Goal: Check status: Check status

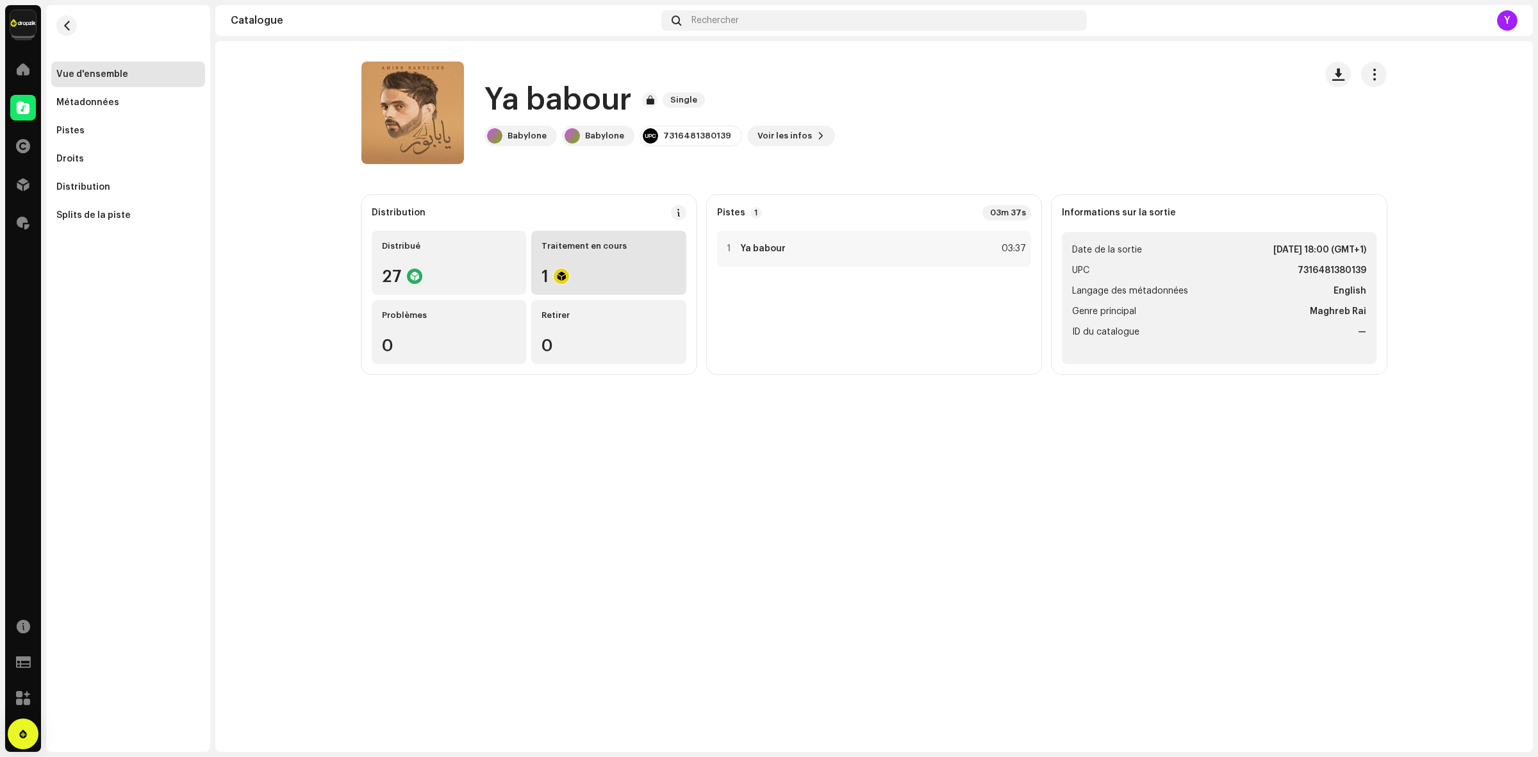
click at [596, 257] on div "Traitement en cours 1" at bounding box center [608, 263] width 154 height 64
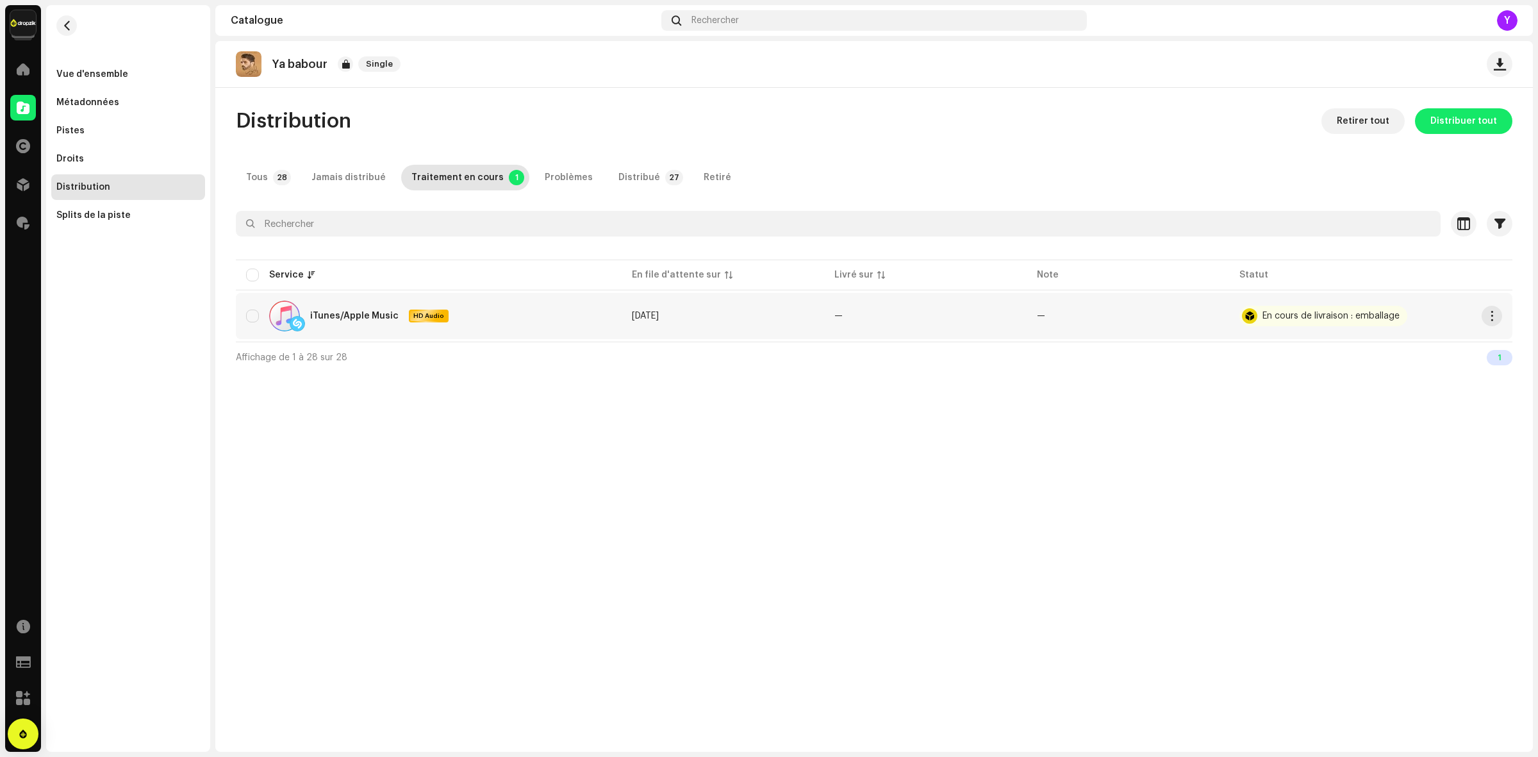
click at [1279, 319] on div "En cours de livraison : emballage" at bounding box center [1331, 316] width 137 height 9
click at [64, 23] on span "button" at bounding box center [67, 26] width 10 height 10
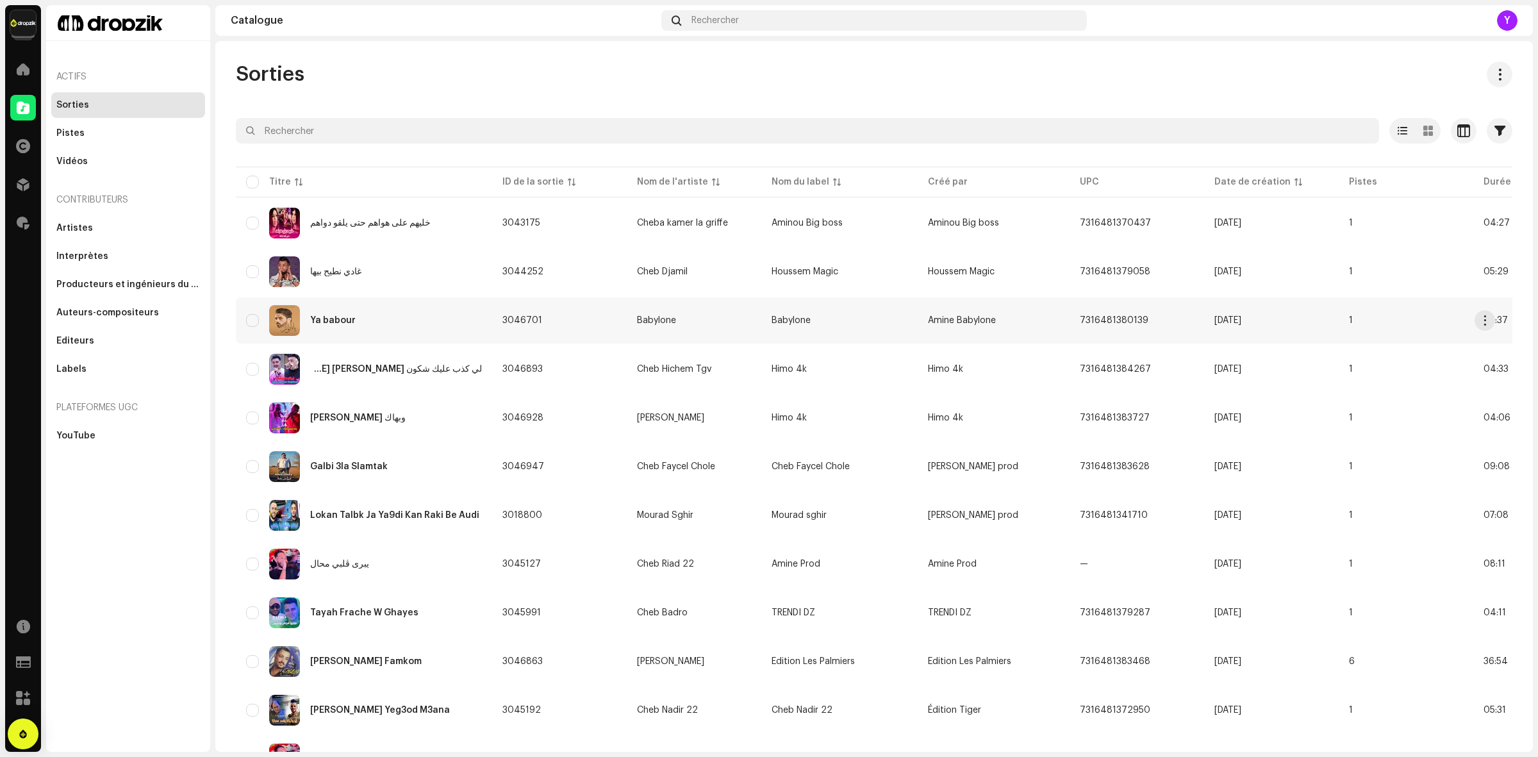
click at [363, 320] on div "Ya babour" at bounding box center [364, 320] width 236 height 31
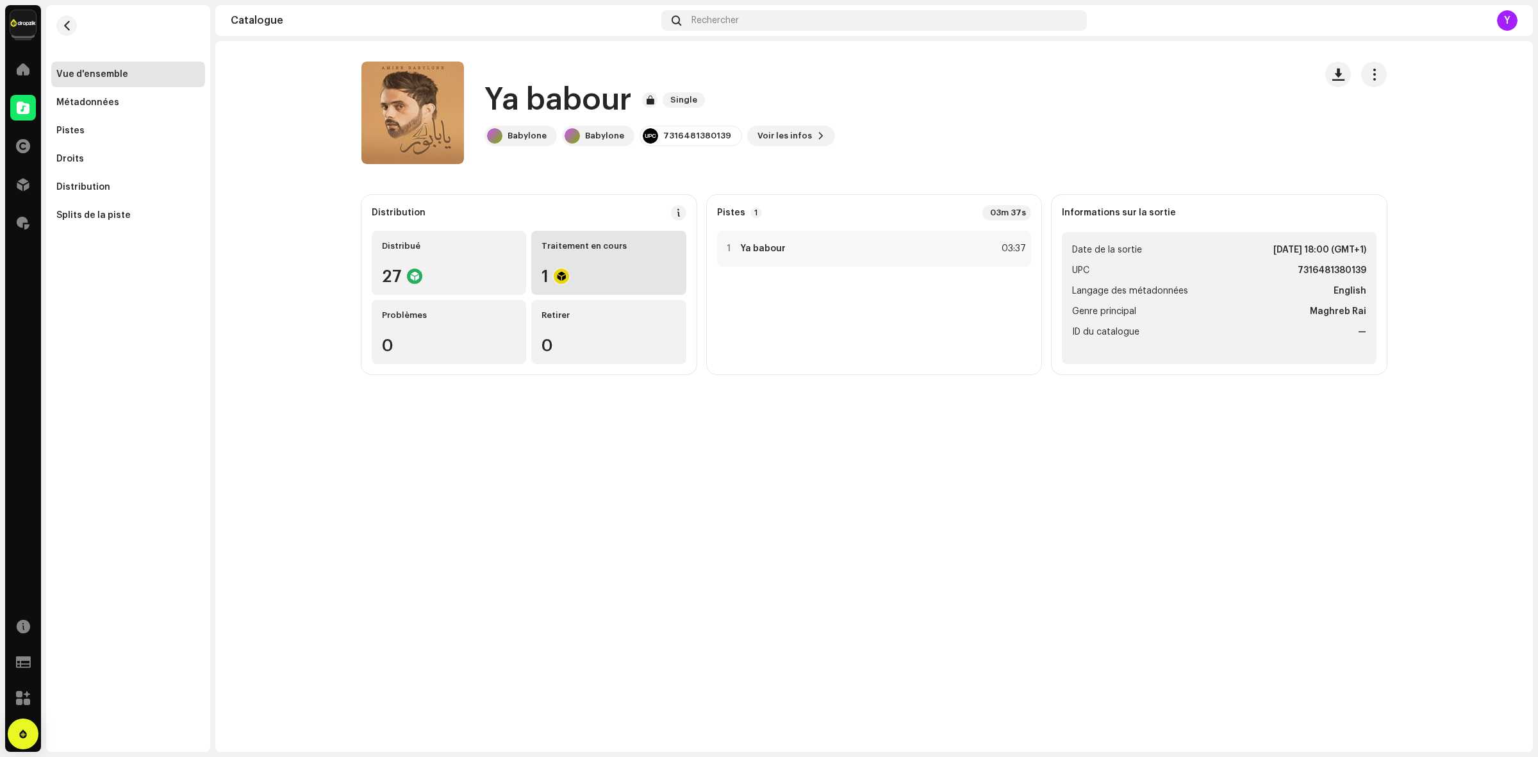
click at [579, 257] on div "Traitement en cours 1" at bounding box center [608, 263] width 154 height 64
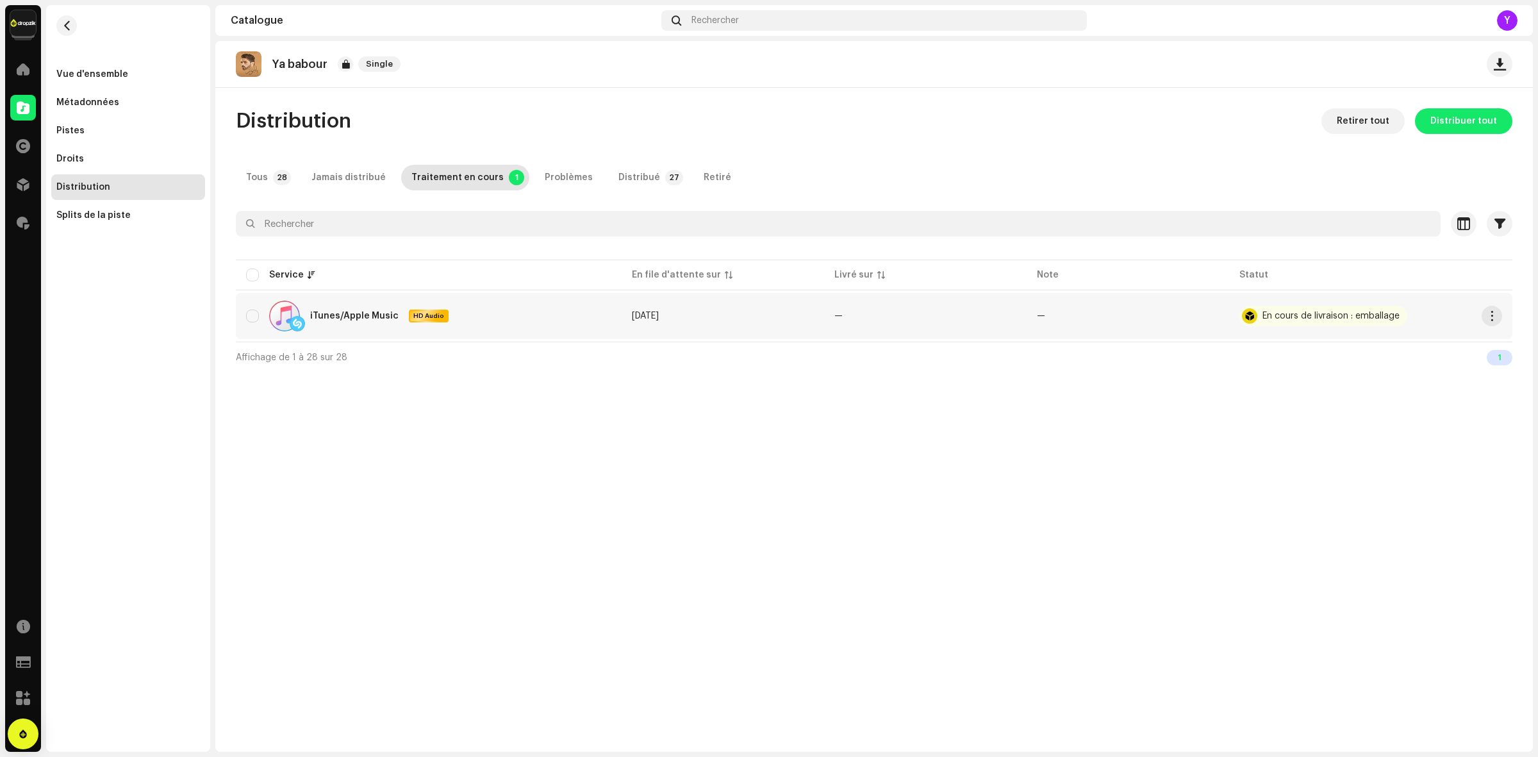
click at [370, 314] on div "iTunes/Apple Music" at bounding box center [354, 316] width 88 height 9
click at [1479, 314] on re-a-table-badge "En cours de livraison : emballage" at bounding box center [1371, 316] width 263 height 21
click at [1500, 319] on button "button" at bounding box center [1492, 316] width 21 height 21
click at [492, 329] on div "iTunes/Apple Music HD Audio" at bounding box center [428, 316] width 365 height 31
click at [242, 72] on img at bounding box center [249, 64] width 26 height 26
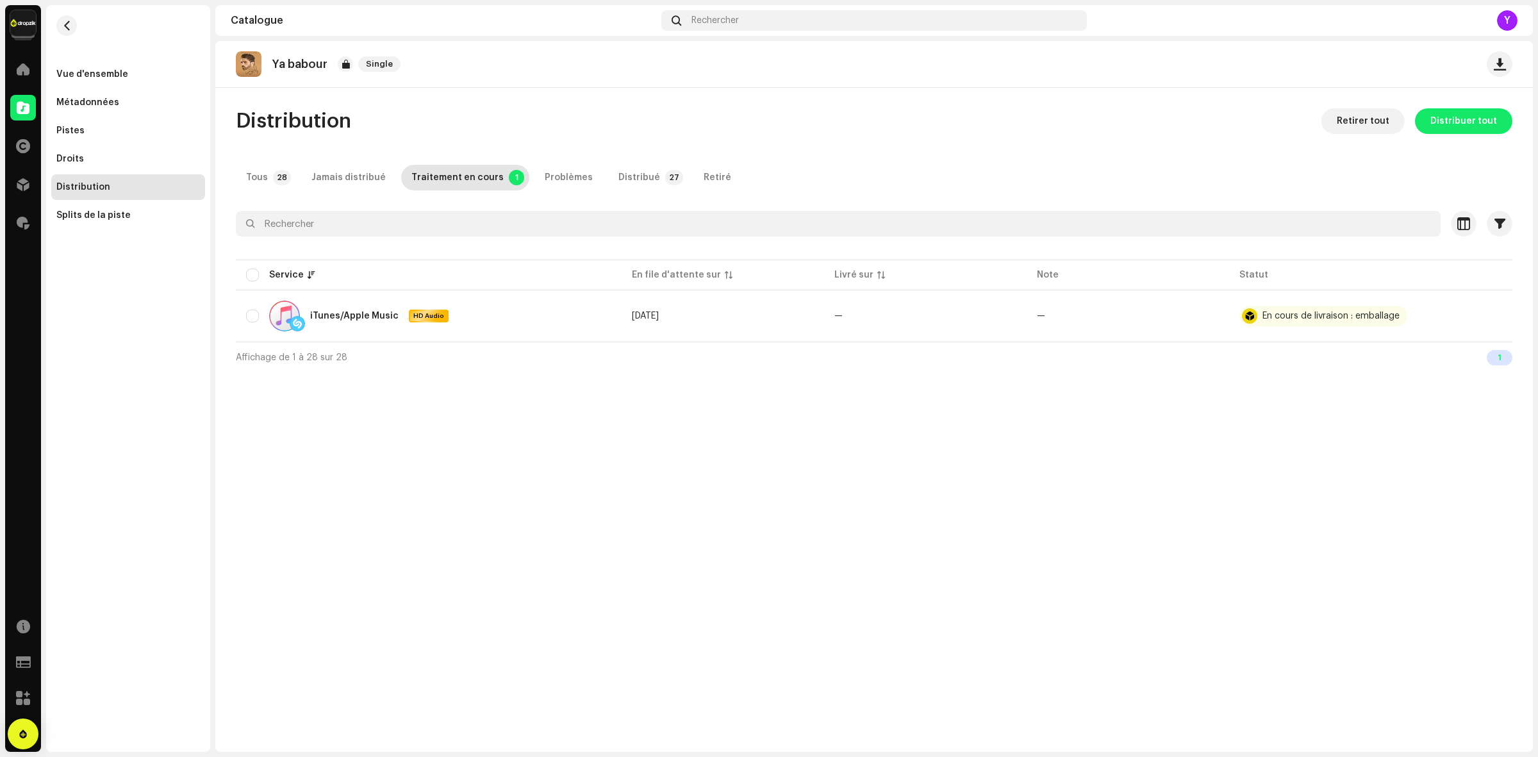
click at [237, 62] on img at bounding box center [249, 64] width 26 height 26
click at [63, 29] on span "button" at bounding box center [67, 26] width 10 height 10
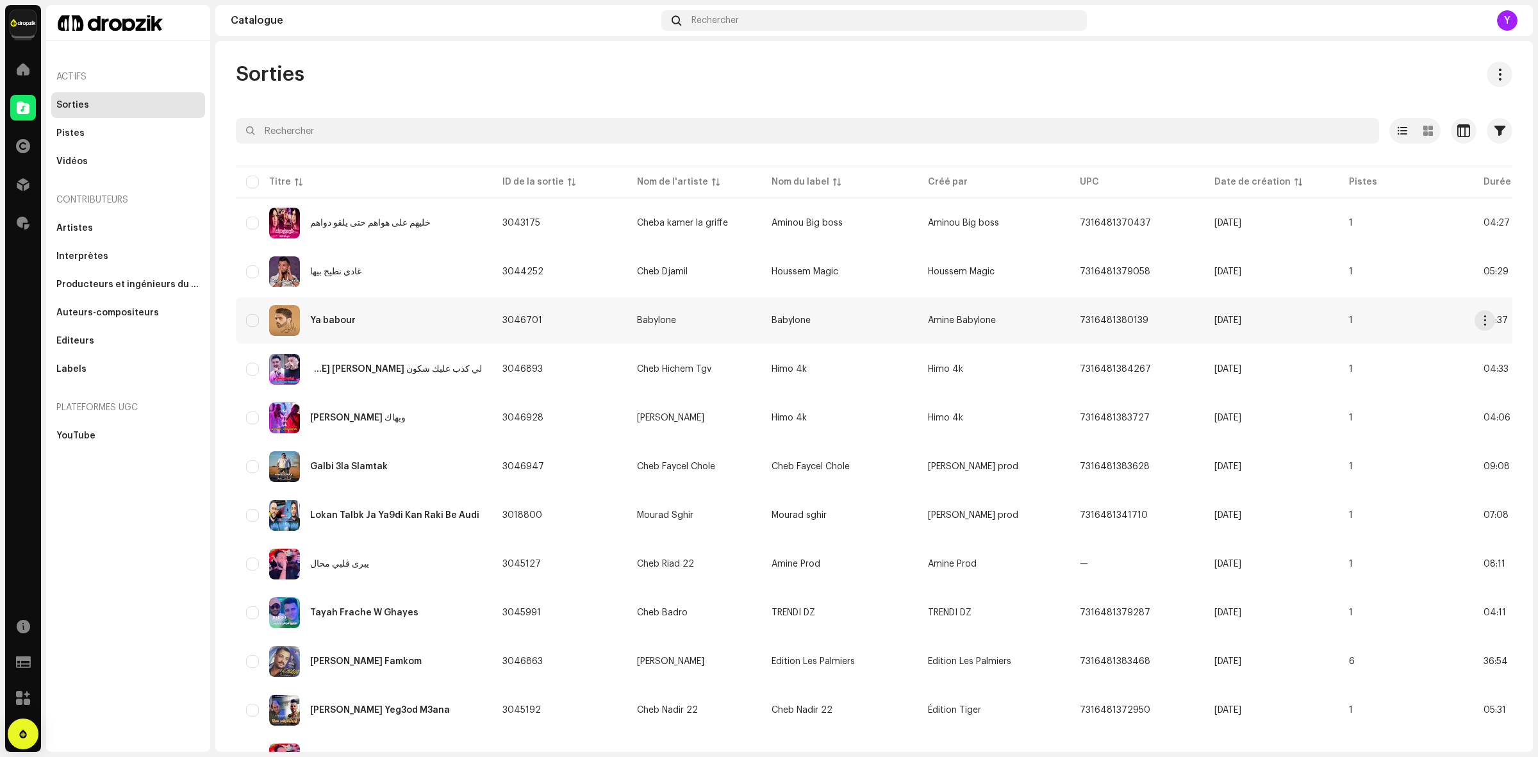
click at [290, 322] on img at bounding box center [284, 320] width 31 height 31
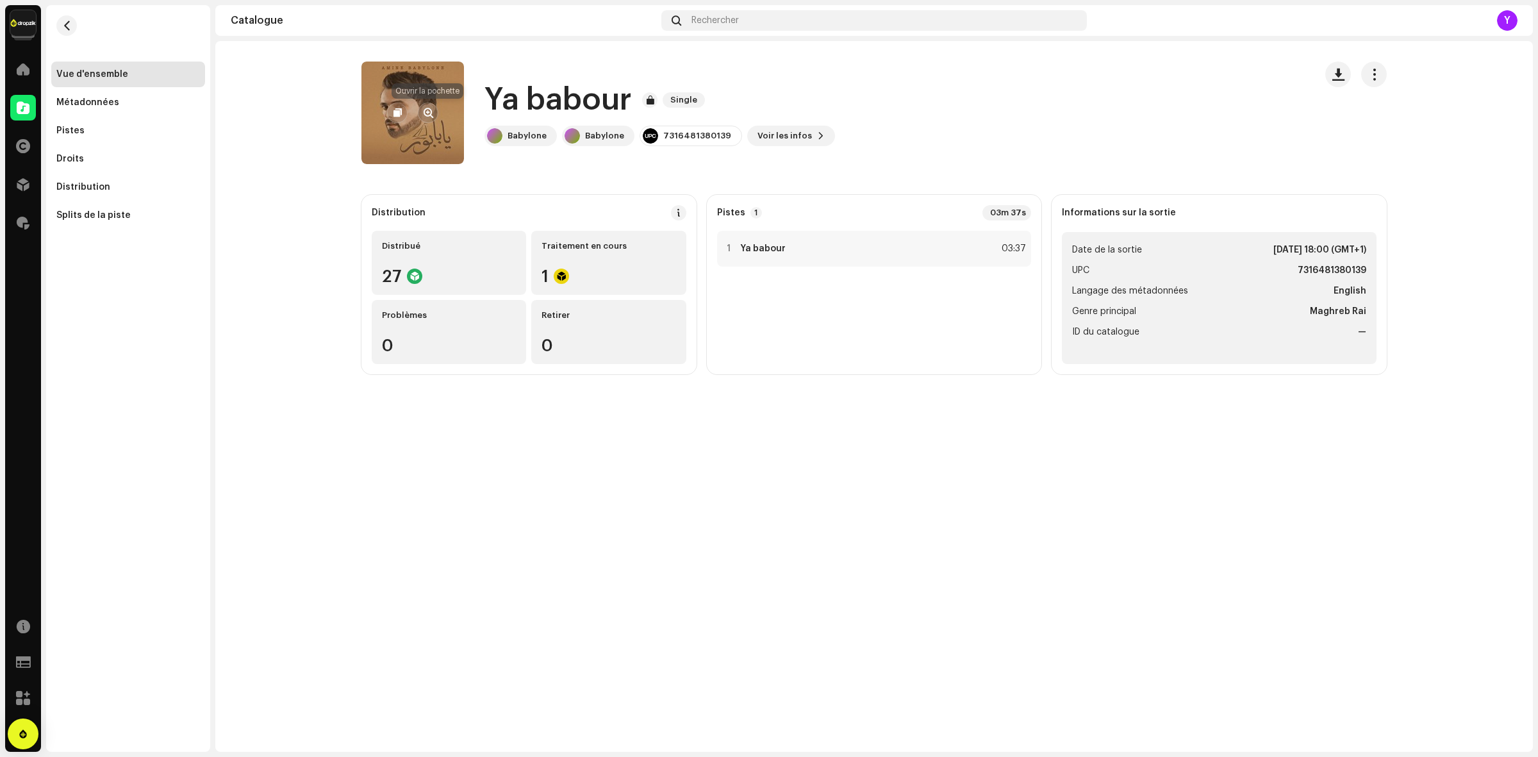
click at [431, 104] on button "button" at bounding box center [428, 113] width 21 height 21
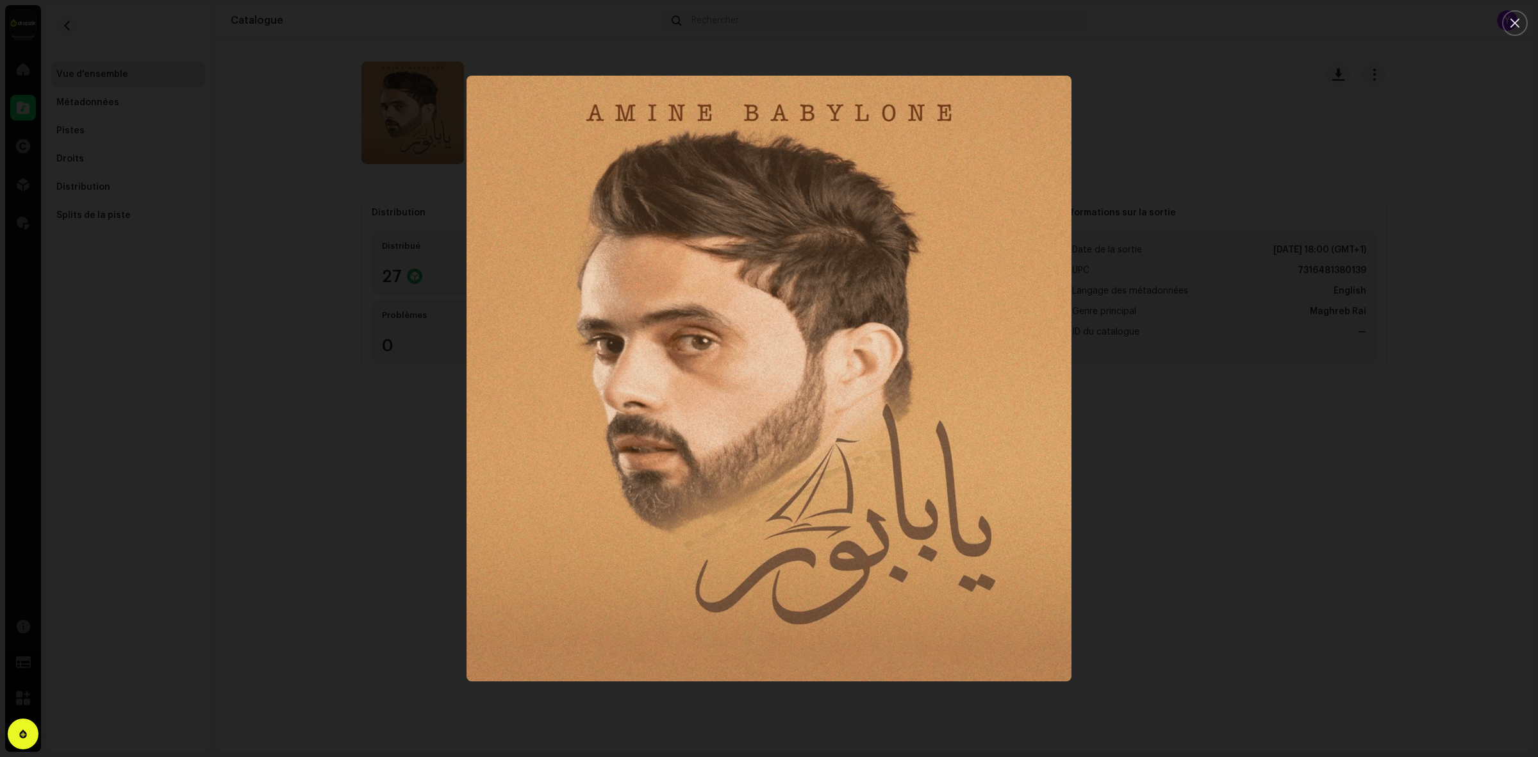
click at [1268, 549] on div at bounding box center [769, 378] width 1538 height 757
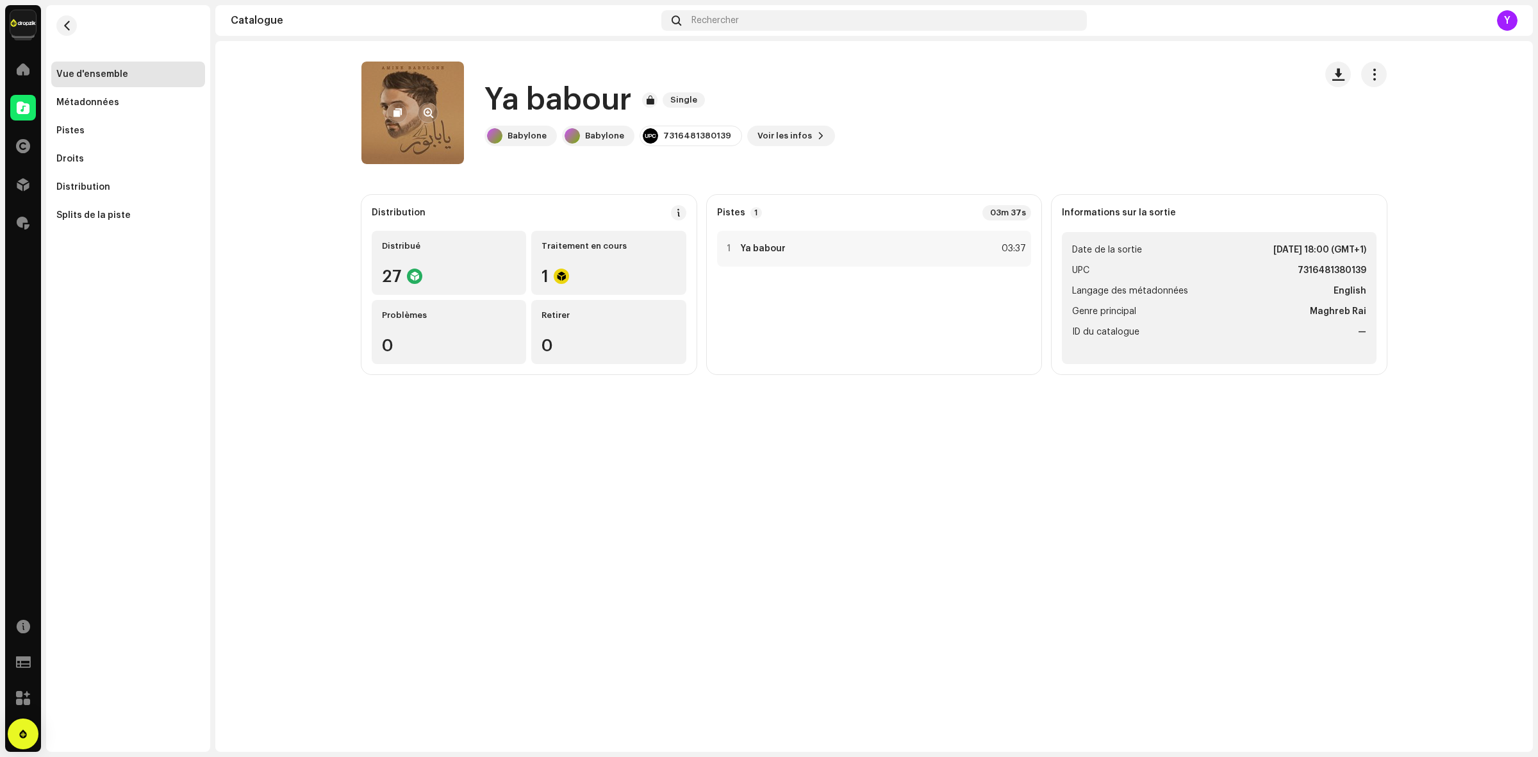
click at [399, 87] on re-a-cover at bounding box center [413, 113] width 103 height 103
click at [428, 117] on span "button" at bounding box center [429, 113] width 10 height 10
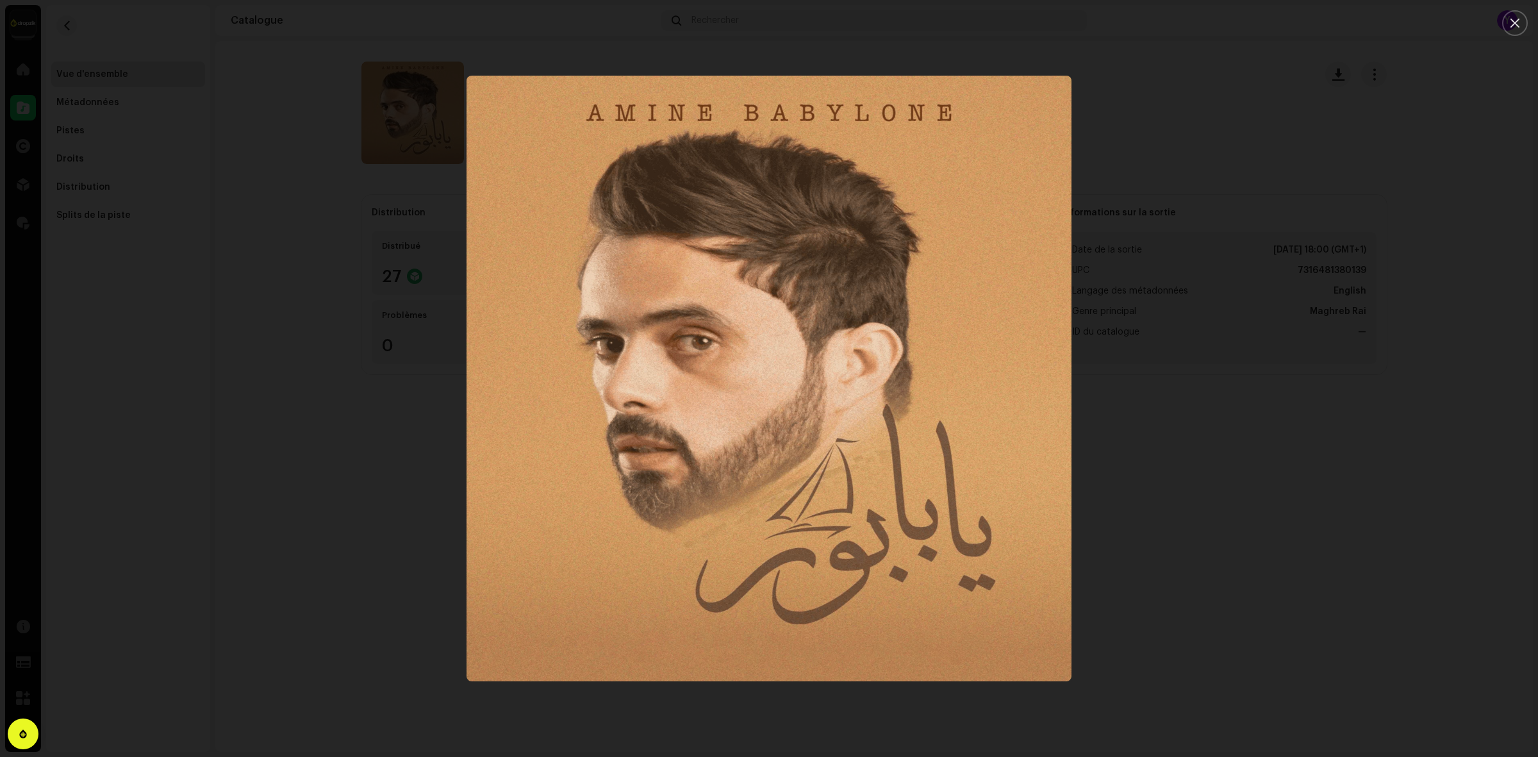
click at [1101, 513] on div at bounding box center [769, 378] width 1538 height 757
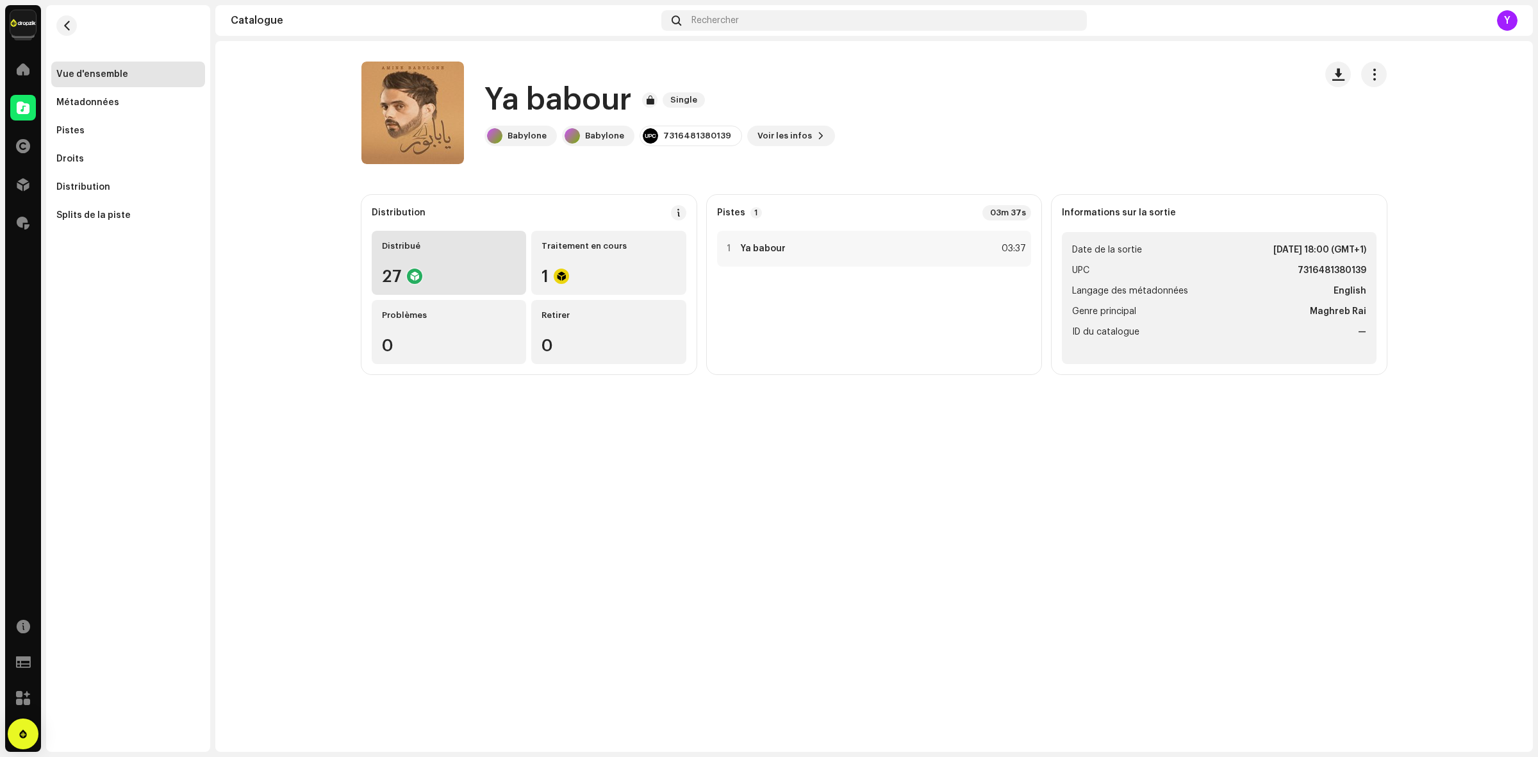
click at [465, 269] on div "27" at bounding box center [449, 276] width 134 height 17
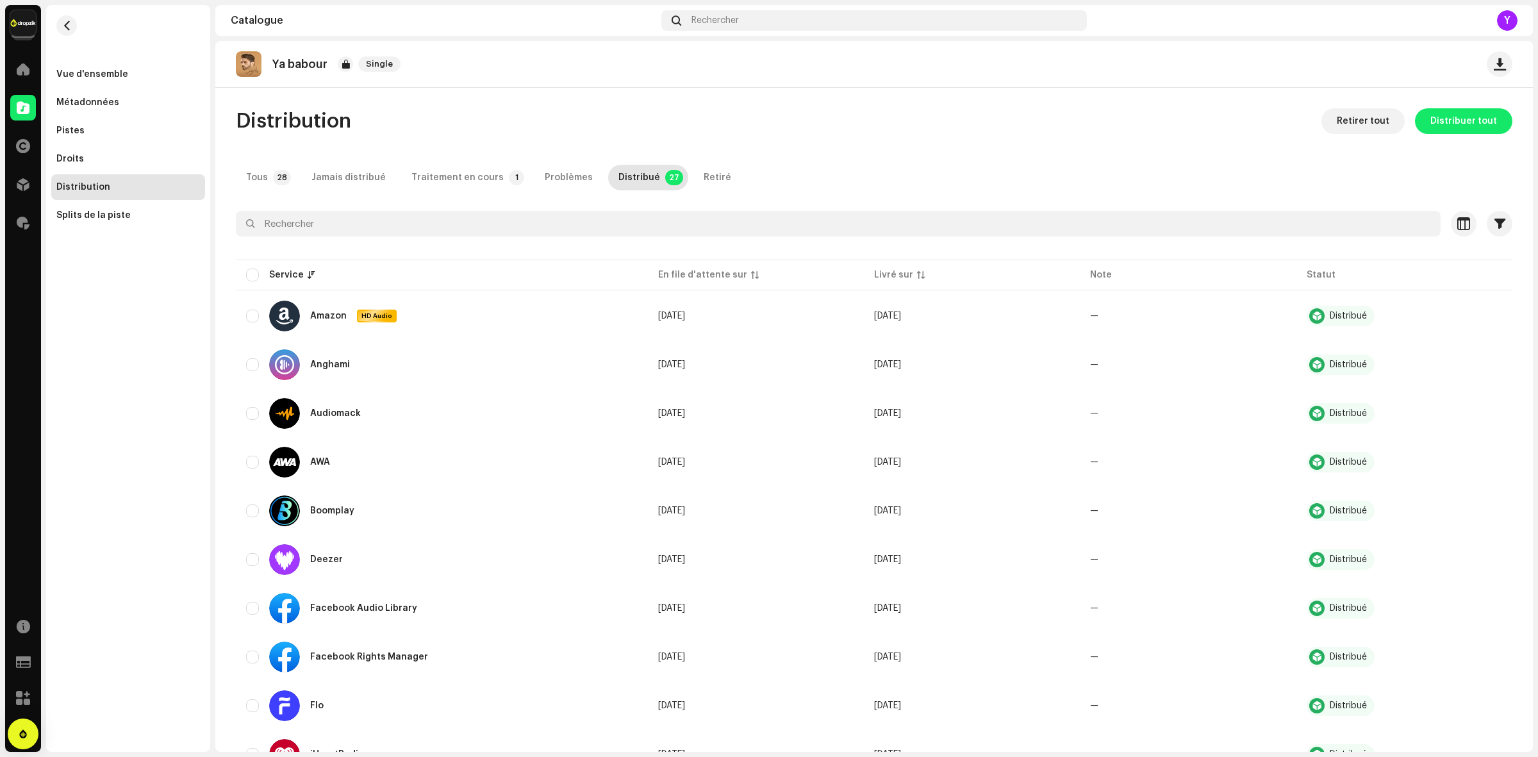
click at [251, 69] on img at bounding box center [249, 64] width 26 height 26
click at [64, 23] on span "button" at bounding box center [67, 26] width 10 height 10
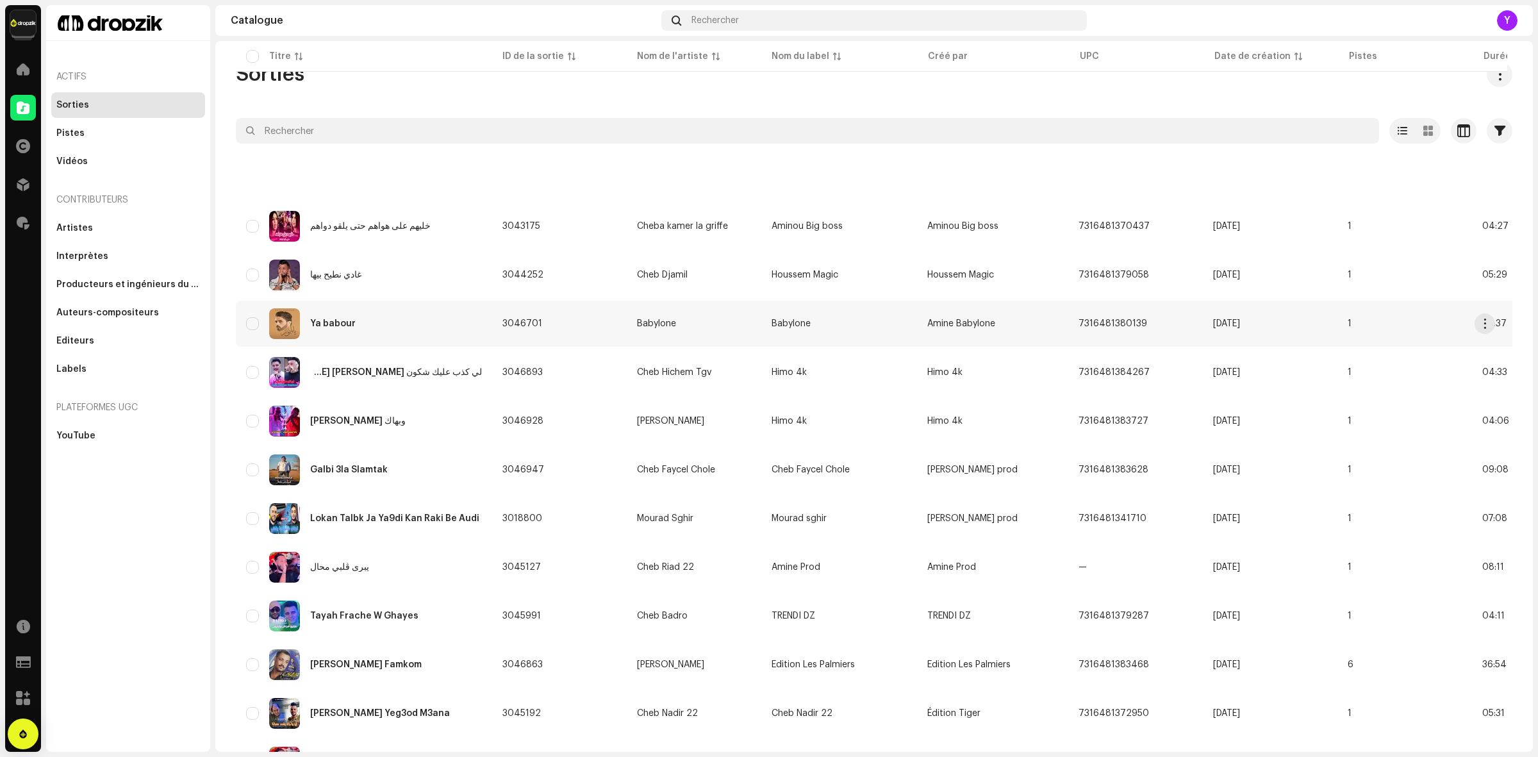
scroll to position [282, 0]
